Goal: Task Accomplishment & Management: Complete application form

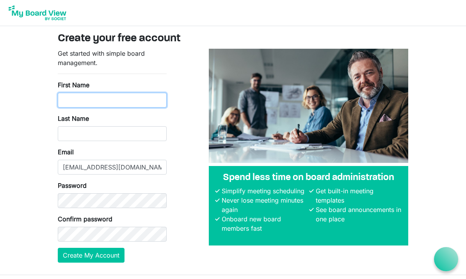
click at [130, 99] on input "First Name" at bounding box center [112, 100] width 109 height 15
type input "ESTELA"
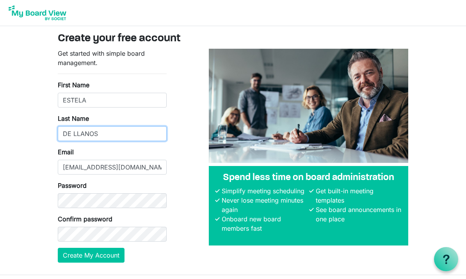
type input "DE LLANOS"
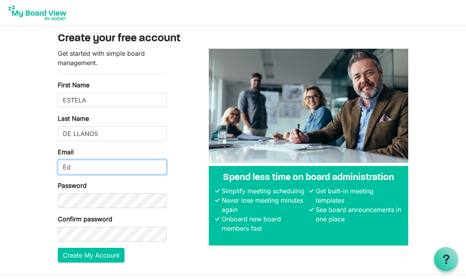
type input "E"
type input "estela.de.llanos@gmail.com"
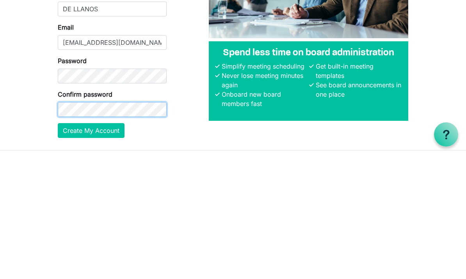
click at [91, 248] on button "Create My Account" at bounding box center [91, 255] width 67 height 15
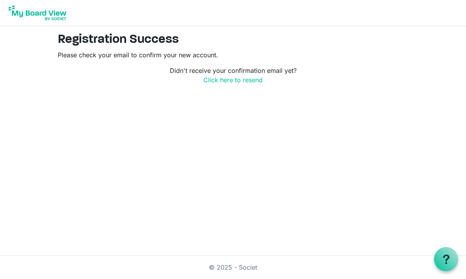
click at [218, 274] on div "© 2025 - Societ" at bounding box center [233, 267] width 375 height 23
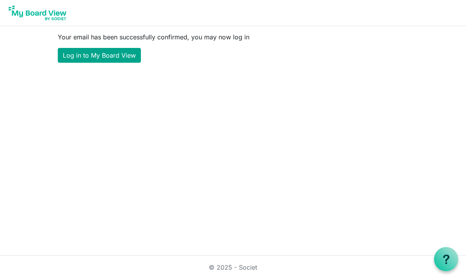
click at [96, 54] on link "Log in to My Board View" at bounding box center [99, 55] width 83 height 15
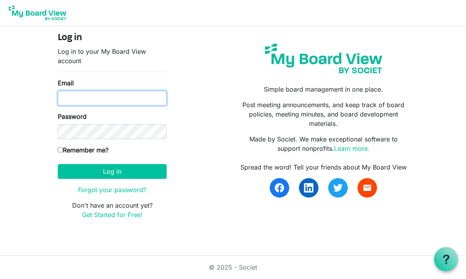
type input "[PERSON_NAME][EMAIL_ADDRESS][PERSON_NAME][DOMAIN_NAME]"
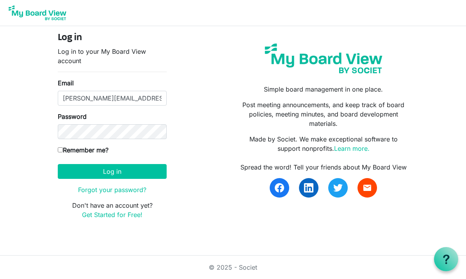
click at [112, 171] on button "Log in" at bounding box center [112, 171] width 109 height 15
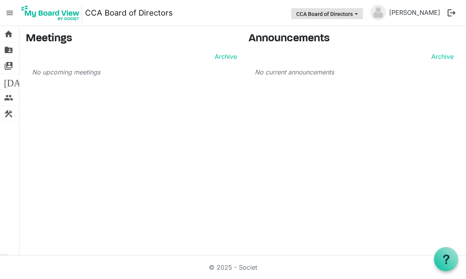
click at [321, 16] on button "CCA Board of Directors" at bounding box center [327, 13] width 72 height 11
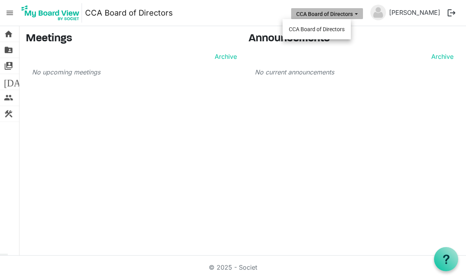
click at [321, 16] on button "CCA Board of Directors" at bounding box center [327, 13] width 72 height 11
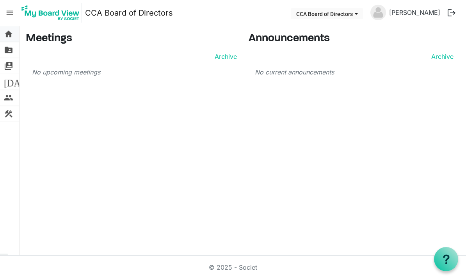
click at [9, 37] on span "home" at bounding box center [8, 34] width 9 height 16
click at [9, 53] on span "folder_shared" at bounding box center [8, 50] width 9 height 16
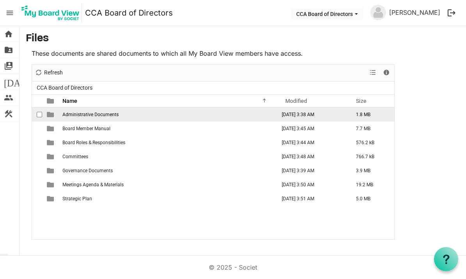
click at [66, 116] on span "Administrative Documents" at bounding box center [90, 114] width 56 height 5
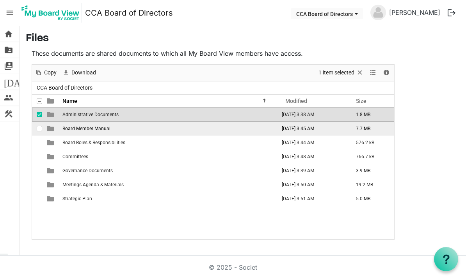
click at [68, 131] on span "Board Member Manual" at bounding box center [86, 128] width 48 height 5
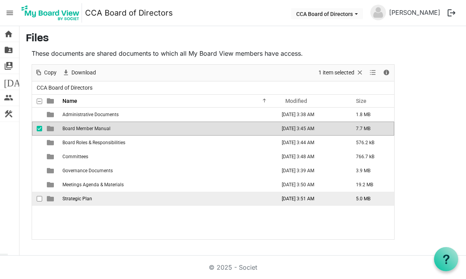
click at [67, 200] on span "Strategic Plan" at bounding box center [77, 198] width 30 height 5
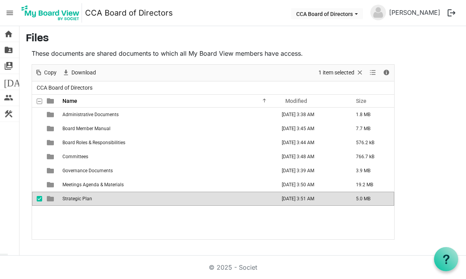
click at [84, 201] on span "Strategic Plan" at bounding box center [77, 198] width 30 height 5
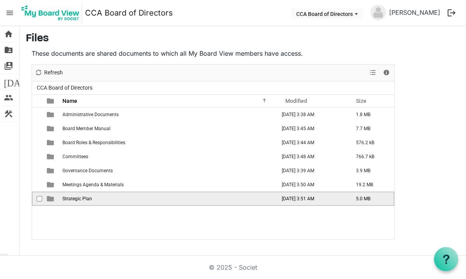
click at [82, 199] on span "Strategic Plan" at bounding box center [77, 198] width 30 height 5
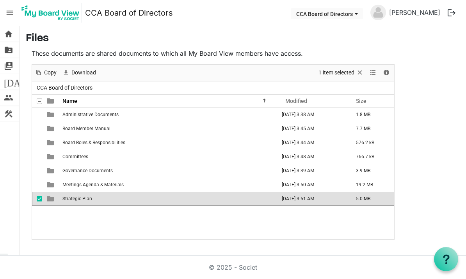
click at [84, 199] on span "Strategic Plan" at bounding box center [77, 198] width 30 height 5
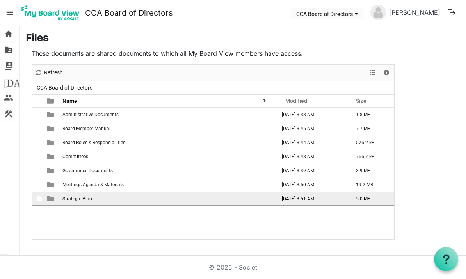
click at [82, 196] on span "Strategic Plan" at bounding box center [77, 198] width 30 height 5
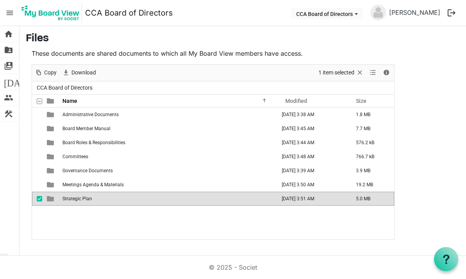
click at [36, 199] on td "checkbox" at bounding box center [37, 199] width 10 height 14
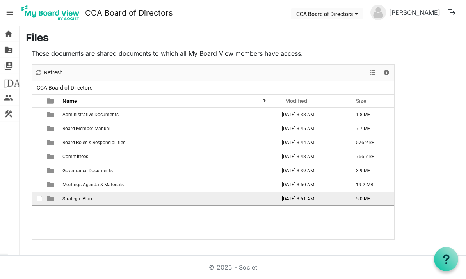
click at [36, 199] on td "checkbox" at bounding box center [37, 199] width 10 height 14
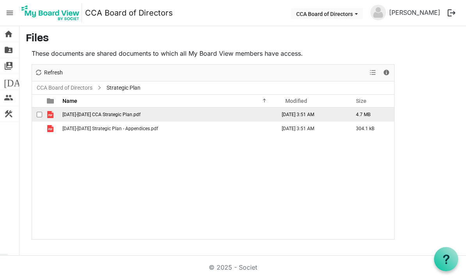
click at [80, 113] on span "2025-2028 CCA Strategic Plan.pdf" at bounding box center [101, 114] width 78 height 5
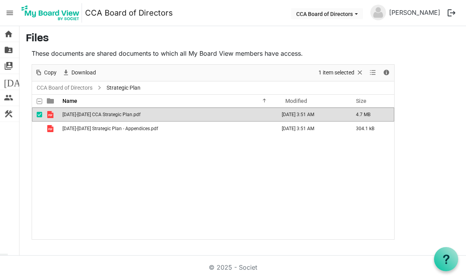
click at [80, 113] on span "2025-2028 CCA Strategic Plan.pdf" at bounding box center [101, 114] width 78 height 5
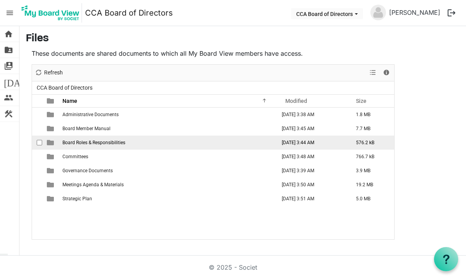
click at [71, 142] on span "Board Roles & Responsibilities" at bounding box center [93, 142] width 63 height 5
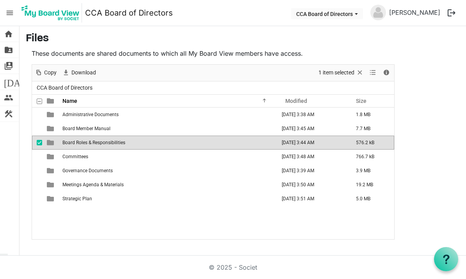
click at [71, 142] on span "Board Roles & Responsibilities" at bounding box center [93, 142] width 63 height 5
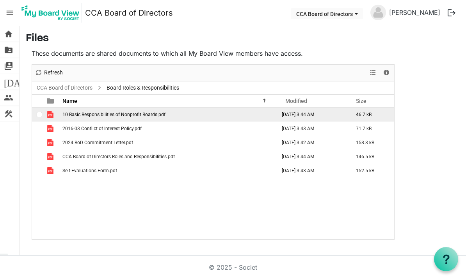
click at [83, 113] on span "10 Basic Responsibilities of Nonprofit Boards.pdf" at bounding box center [113, 114] width 103 height 5
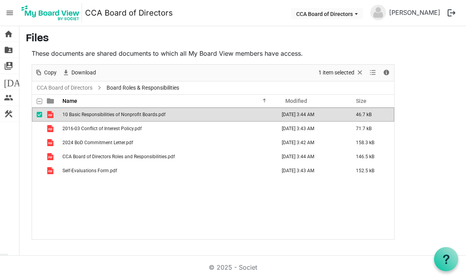
click at [83, 113] on span "10 Basic Responsibilities of Nonprofit Boards.pdf" at bounding box center [113, 114] width 103 height 5
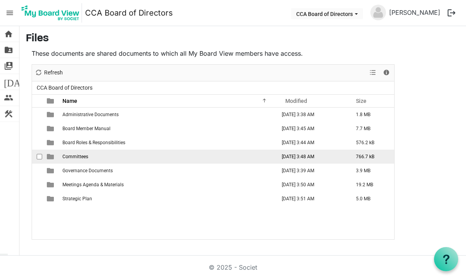
click at [68, 157] on span "Committees" at bounding box center [75, 156] width 26 height 5
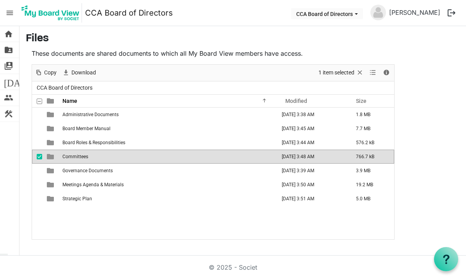
click at [63, 156] on span "Committees" at bounding box center [75, 156] width 26 height 5
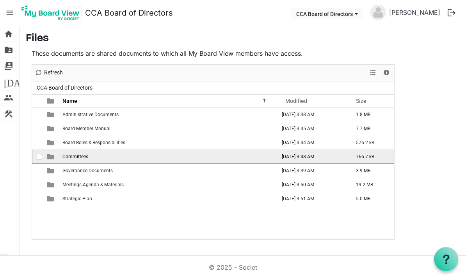
click at [67, 160] on td "Committees" at bounding box center [168, 157] width 217 height 14
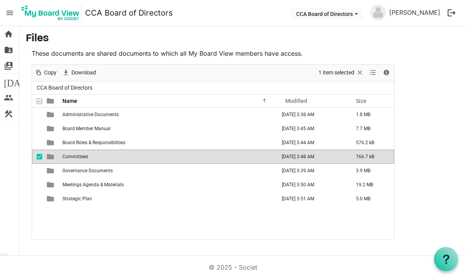
click at [67, 160] on td "Committees" at bounding box center [168, 157] width 217 height 14
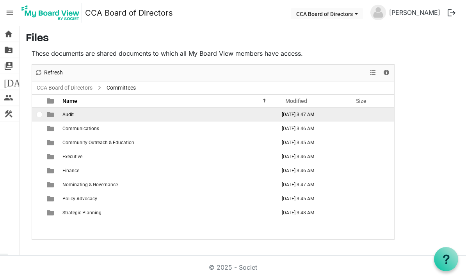
click at [70, 115] on span "Audit" at bounding box center [67, 114] width 11 height 5
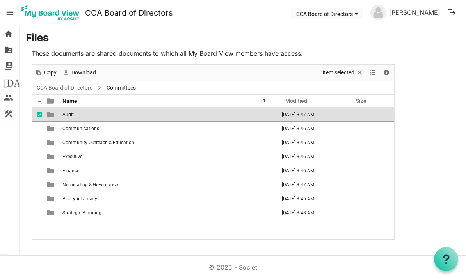
click at [70, 115] on span "Audit" at bounding box center [67, 114] width 11 height 5
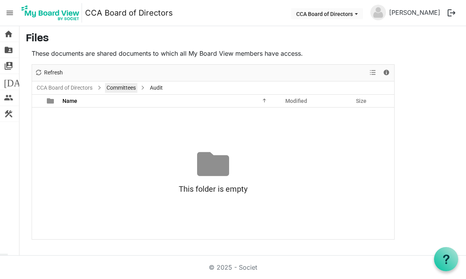
click at [130, 88] on link "Committees" at bounding box center [121, 88] width 32 height 10
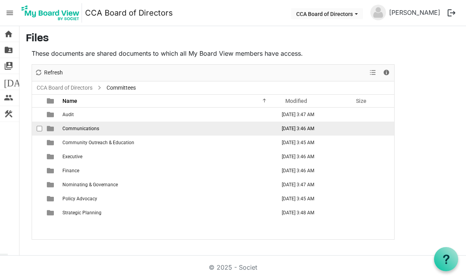
click at [66, 130] on span "Communications" at bounding box center [80, 128] width 37 height 5
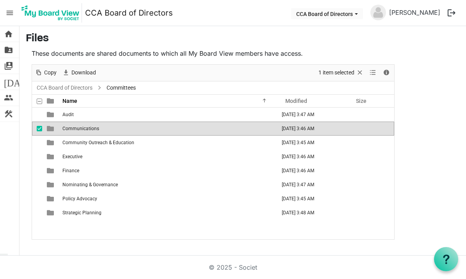
click at [66, 130] on span "Communications" at bounding box center [80, 128] width 37 height 5
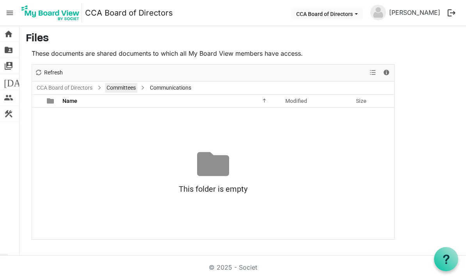
click at [120, 89] on link "Committees" at bounding box center [121, 88] width 32 height 10
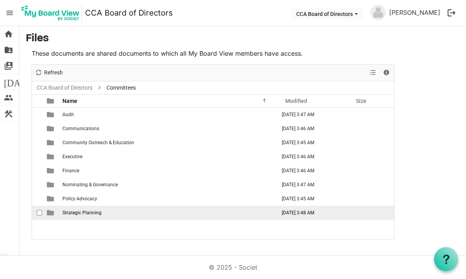
click at [74, 215] on span "Strategic Planning" at bounding box center [81, 212] width 39 height 5
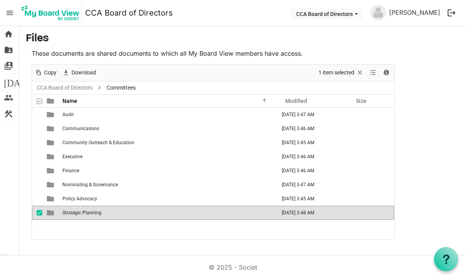
click at [74, 215] on span "Strategic Planning" at bounding box center [81, 212] width 39 height 5
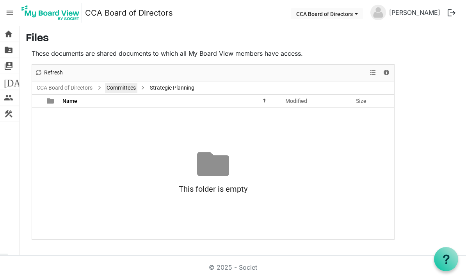
click at [125, 87] on link "Committees" at bounding box center [121, 88] width 32 height 10
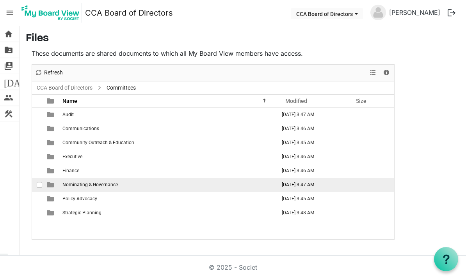
click at [99, 184] on span "Nominating & Governance" at bounding box center [89, 184] width 55 height 5
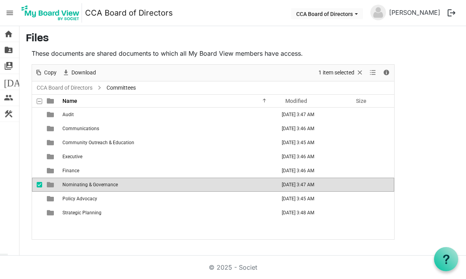
click at [99, 184] on span "Nominating & Governance" at bounding box center [89, 184] width 55 height 5
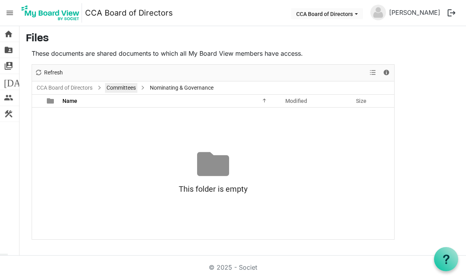
click at [116, 91] on link "Committees" at bounding box center [121, 88] width 32 height 10
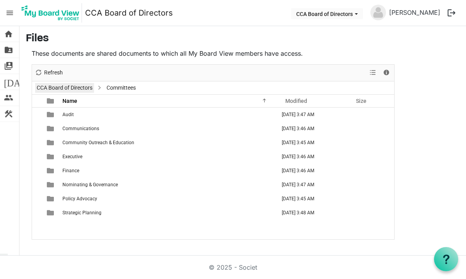
click at [78, 90] on link "CCA Board of Directors" at bounding box center [64, 88] width 59 height 10
click at [78, 90] on div at bounding box center [213, 152] width 362 height 175
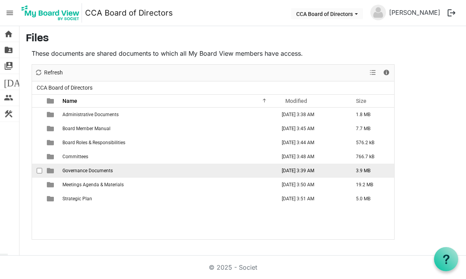
click at [72, 175] on td "Governance Documents" at bounding box center [168, 171] width 217 height 14
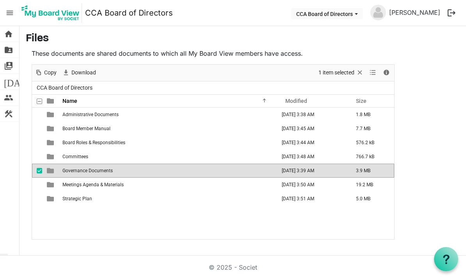
click at [72, 175] on td "Governance Documents" at bounding box center [168, 171] width 217 height 14
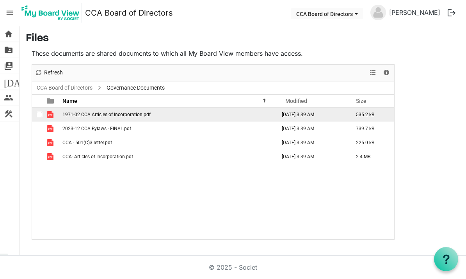
click at [94, 114] on span "1971-02 CCA Articles of Incorporation.pdf" at bounding box center [106, 114] width 88 height 5
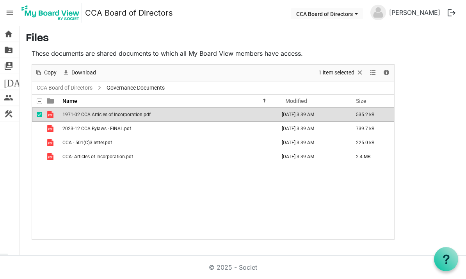
click at [94, 114] on span "1971-02 CCA Articles of Incorporation.pdf" at bounding box center [106, 114] width 88 height 5
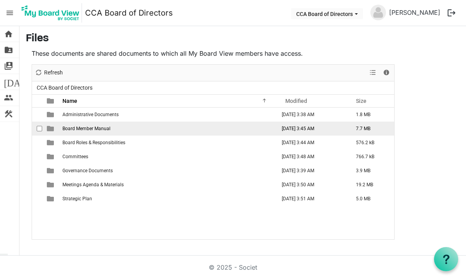
click at [63, 126] on span "Board Member Manual" at bounding box center [86, 128] width 48 height 5
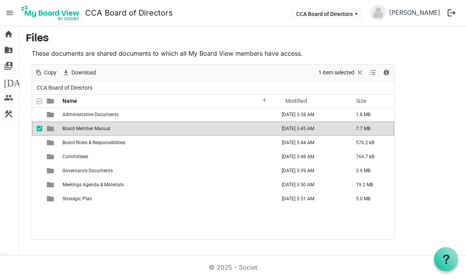
click at [64, 129] on span "Board Member Manual" at bounding box center [86, 128] width 48 height 5
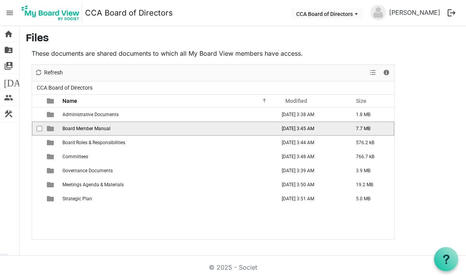
click at [62, 127] on span "Board Member Manual" at bounding box center [86, 128] width 48 height 5
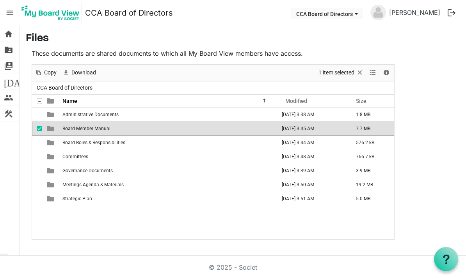
click at [82, 129] on span "Board Member Manual" at bounding box center [86, 128] width 48 height 5
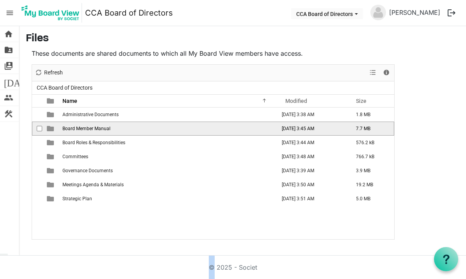
click at [82, 129] on span "Board Member Manual" at bounding box center [86, 128] width 48 height 5
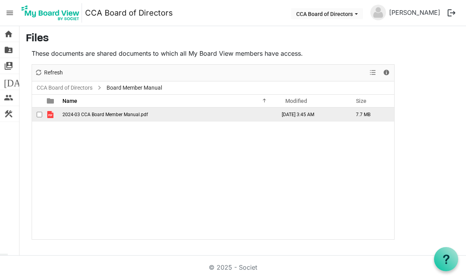
click at [86, 117] on span "2024-03 CCA Board Member Manual.pdf" at bounding box center [104, 114] width 85 height 5
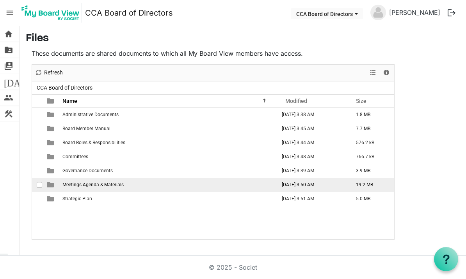
click at [84, 184] on span "Meetings Agenda & Materials" at bounding box center [92, 184] width 61 height 5
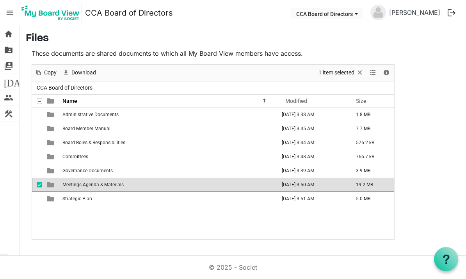
click at [84, 184] on span "Meetings Agenda & Materials" at bounding box center [92, 184] width 61 height 5
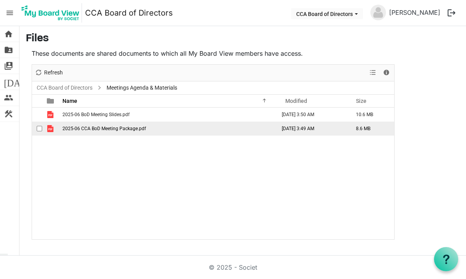
click at [88, 132] on td "2025-06 CCA BoD Meeting Package.pdf" at bounding box center [168, 129] width 217 height 14
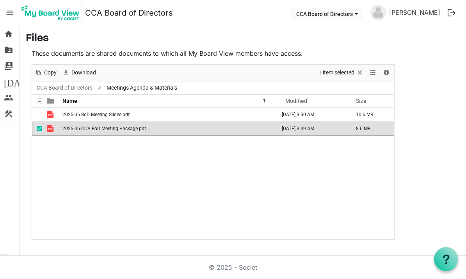
click at [88, 132] on td "2025-06 CCA BoD Meeting Package.pdf" at bounding box center [168, 129] width 217 height 14
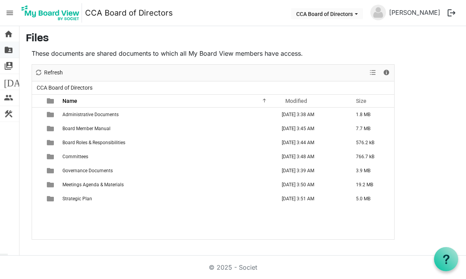
click at [12, 48] on span "folder_shared" at bounding box center [8, 50] width 9 height 16
click at [7, 34] on span "home" at bounding box center [8, 34] width 9 height 16
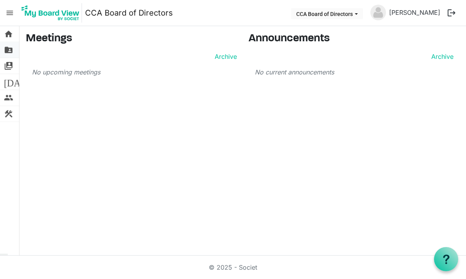
click at [6, 53] on span "folder_shared" at bounding box center [8, 50] width 9 height 16
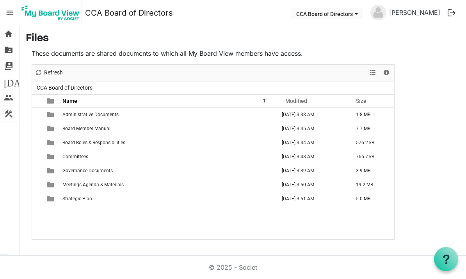
click at [7, 13] on span "menu" at bounding box center [9, 12] width 15 height 15
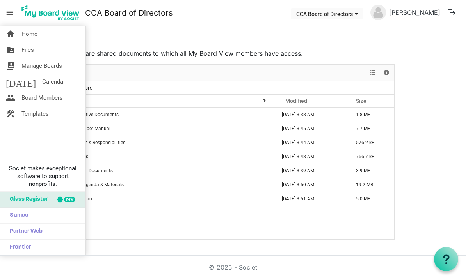
click at [196, 256] on div "home Home folder_shared Files switch_account Manage Boards [DATE] Calendar peop…" at bounding box center [233, 141] width 466 height 230
